Goal: Find specific page/section: Find specific page/section

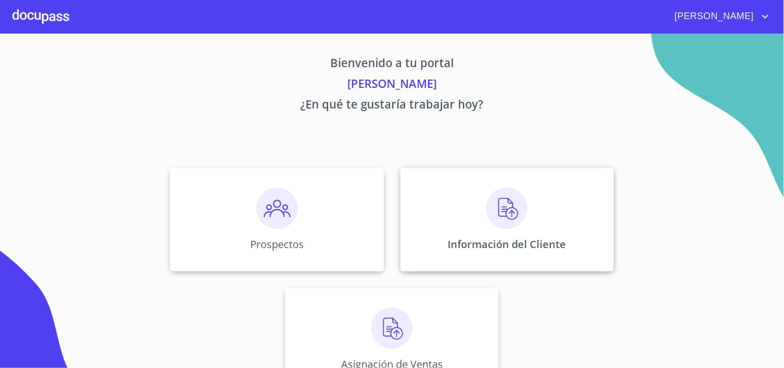
click at [500, 218] on img at bounding box center [507, 208] width 41 height 41
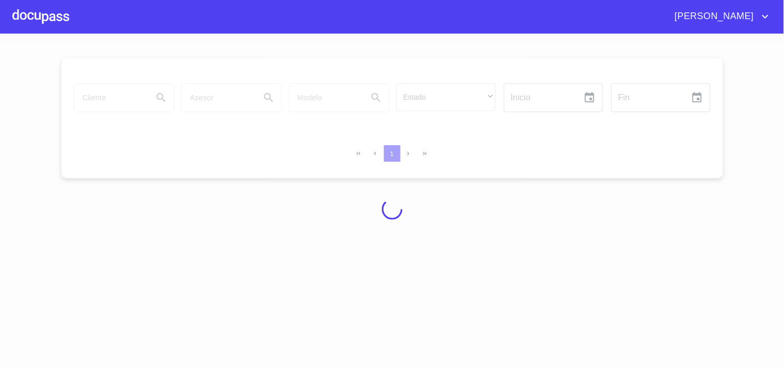
click at [122, 90] on div at bounding box center [392, 209] width 784 height 335
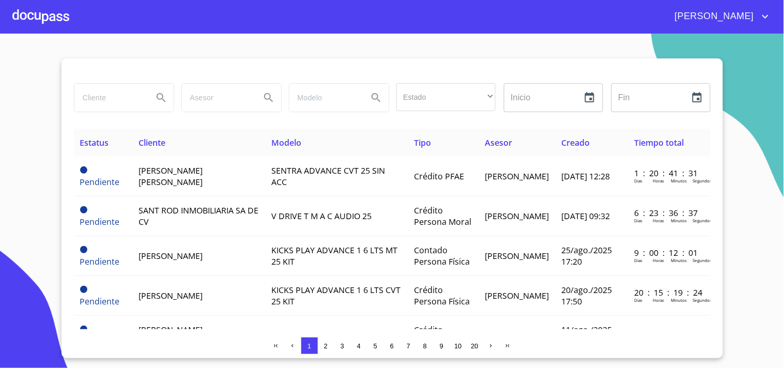
click at [122, 105] on input "search" at bounding box center [109, 98] width 70 height 28
type input "D"
type input "[PERSON_NAME]"
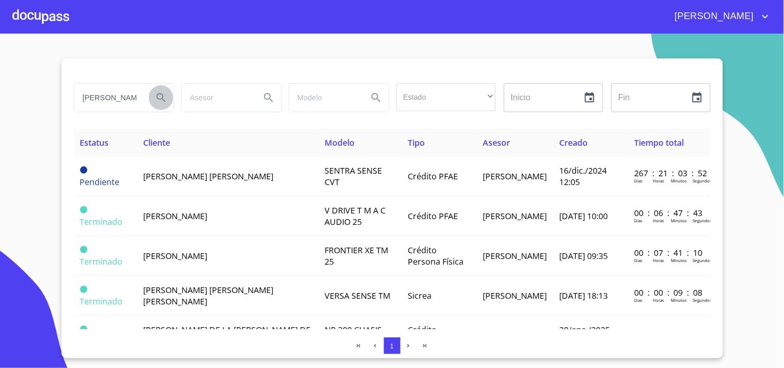
click at [159, 95] on icon "Search" at bounding box center [161, 98] width 12 height 12
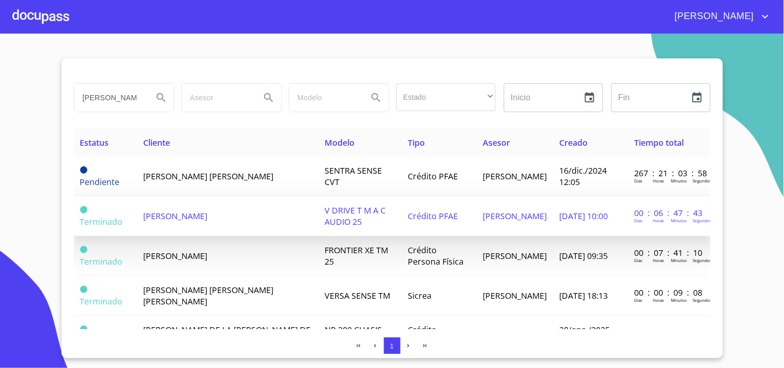
click at [241, 216] on td "ENRIQUE RIOS NAVARRO" at bounding box center [227, 216] width 181 height 40
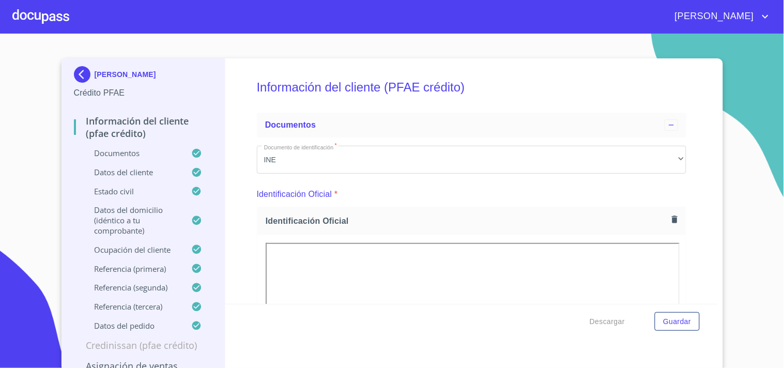
scroll to position [172, 0]
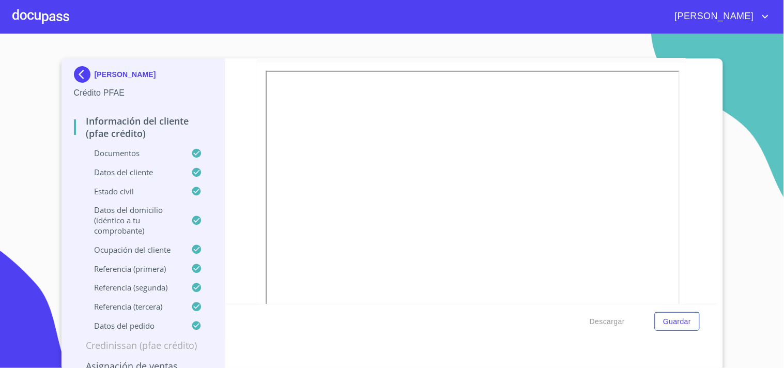
click at [59, 23] on div at bounding box center [40, 16] width 57 height 33
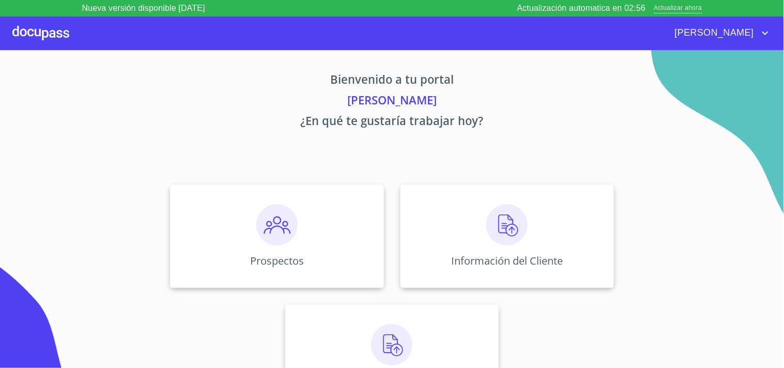
click at [667, 10] on span "Actualizar ahora" at bounding box center [678, 8] width 48 height 11
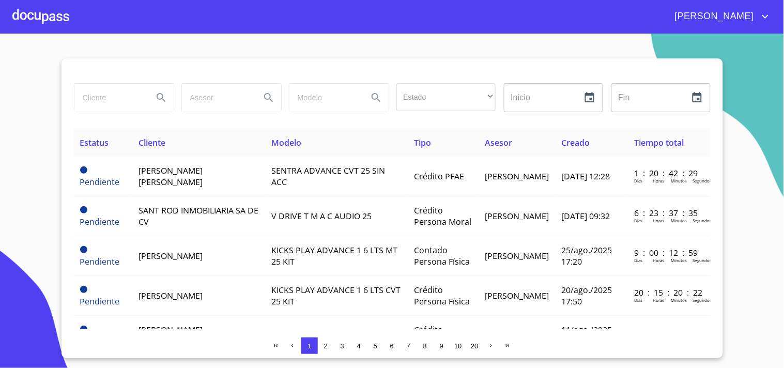
click at [92, 96] on input "search" at bounding box center [109, 98] width 70 height 28
type input "[PERSON_NAME]"
click at [154, 100] on button "Search" at bounding box center [161, 97] width 25 height 25
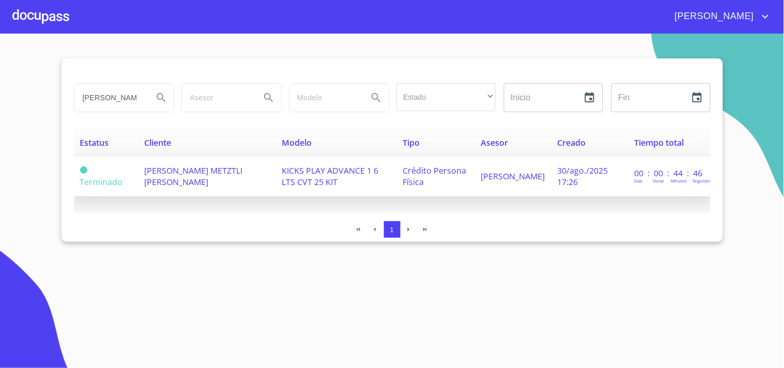
click at [230, 181] on td "[PERSON_NAME] METZTLI [PERSON_NAME]" at bounding box center [207, 177] width 138 height 40
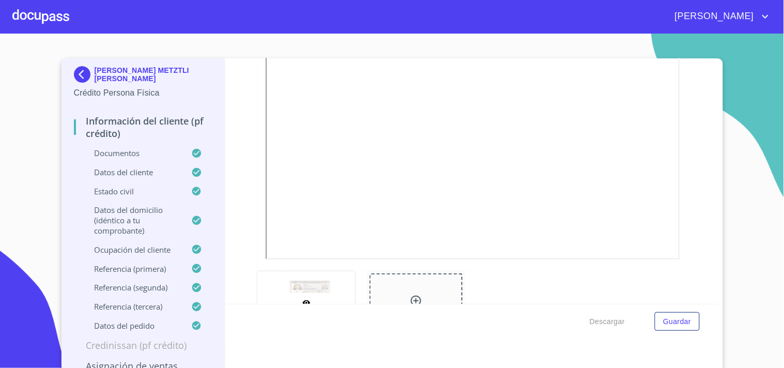
scroll to position [268, 0]
